Goal: Task Accomplishment & Management: Use online tool/utility

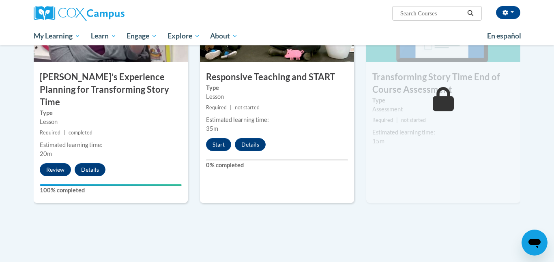
scroll to position [696, 0]
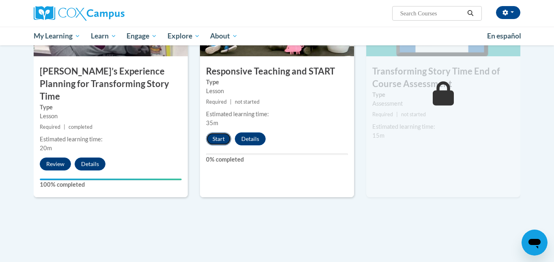
click at [212, 136] on button "Start" at bounding box center [218, 139] width 25 height 13
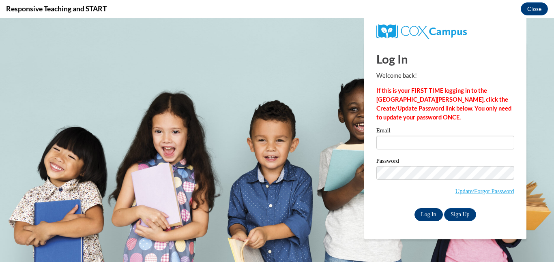
scroll to position [0, 0]
click at [276, 144] on input "Email" at bounding box center [445, 143] width 138 height 14
type input "[EMAIL_ADDRESS][DOMAIN_NAME]"
click at [276, 212] on input "Log In" at bounding box center [428, 214] width 28 height 13
